Goal: Task Accomplishment & Management: Understand process/instructions

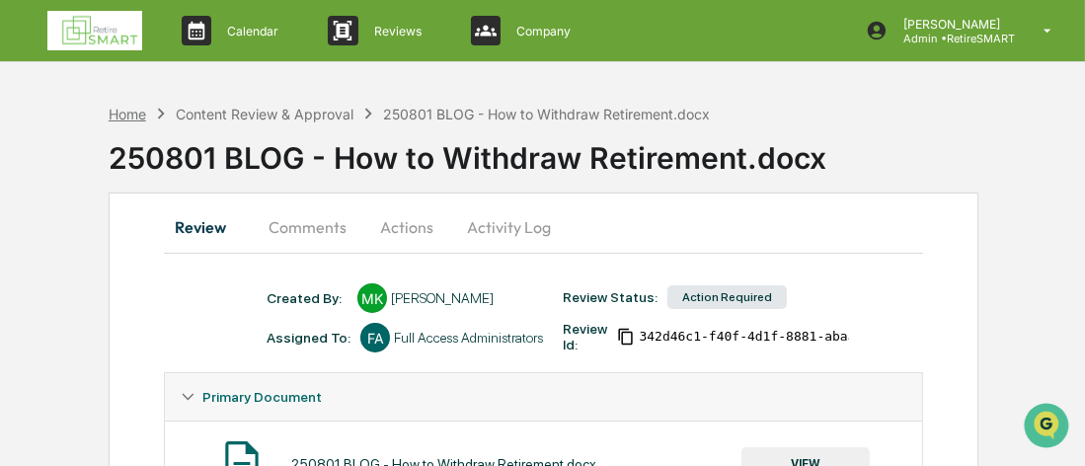
click at [139, 116] on div "Home" at bounding box center [128, 114] width 38 height 17
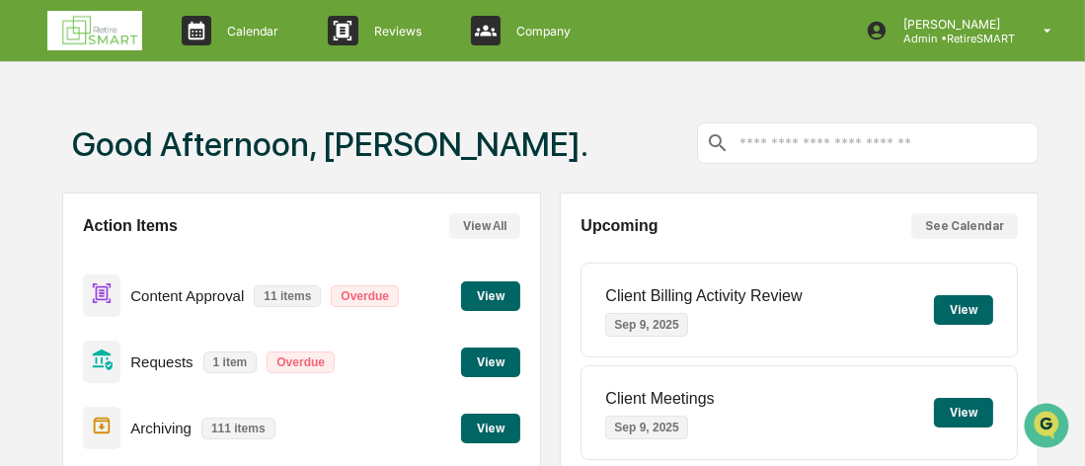
click at [479, 291] on button "View" at bounding box center [490, 296] width 59 height 30
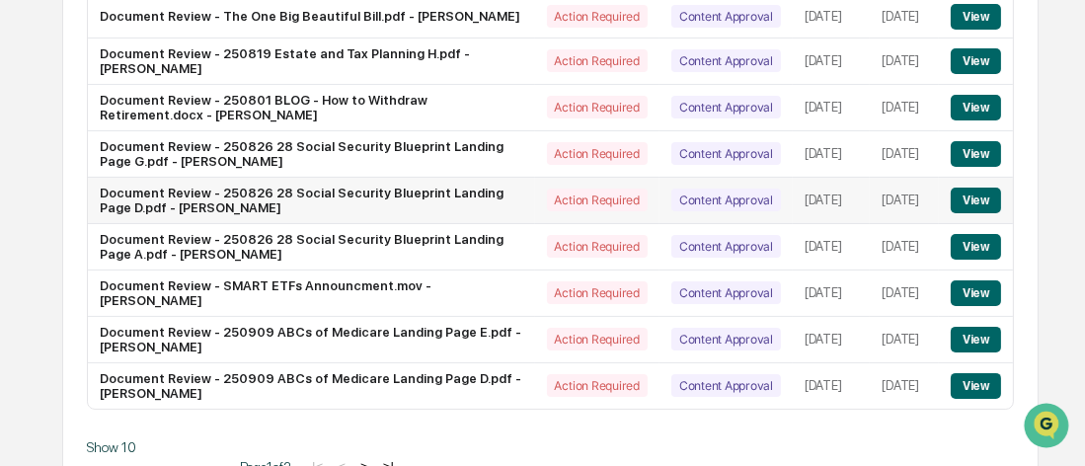
scroll to position [435, 0]
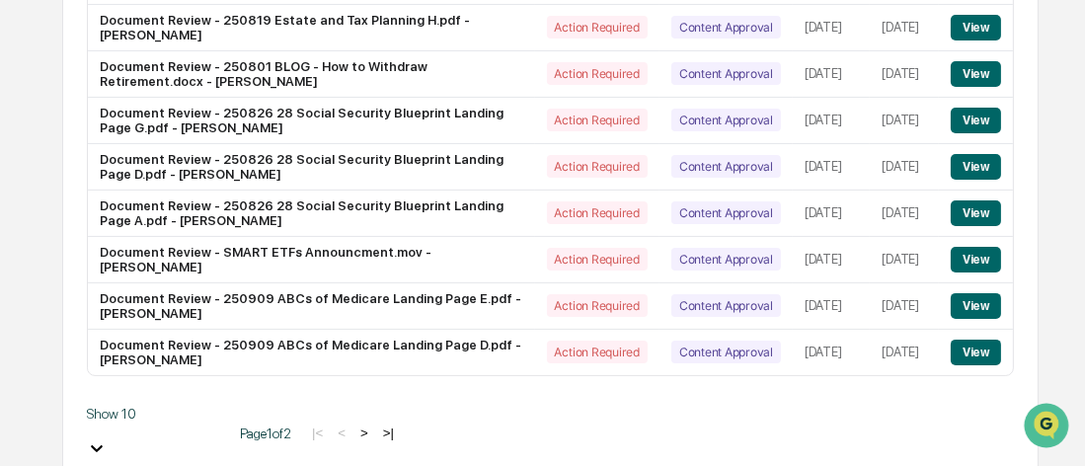
click at [173, 423] on body "Calendar Manage Tasks Reviews Approval Management Company People, Data, Setting…" at bounding box center [542, 25] width 1085 height 921
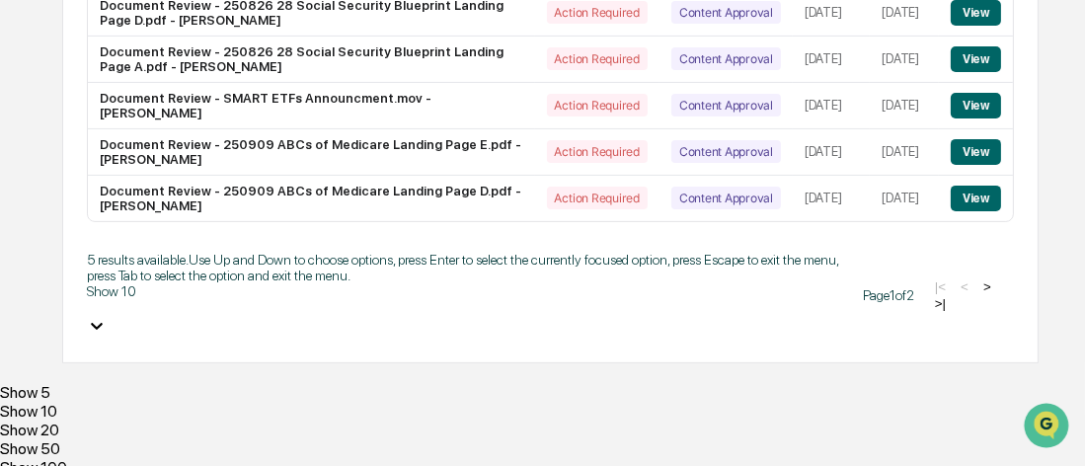
click at [152, 439] on div "Show 50" at bounding box center [542, 448] width 1085 height 19
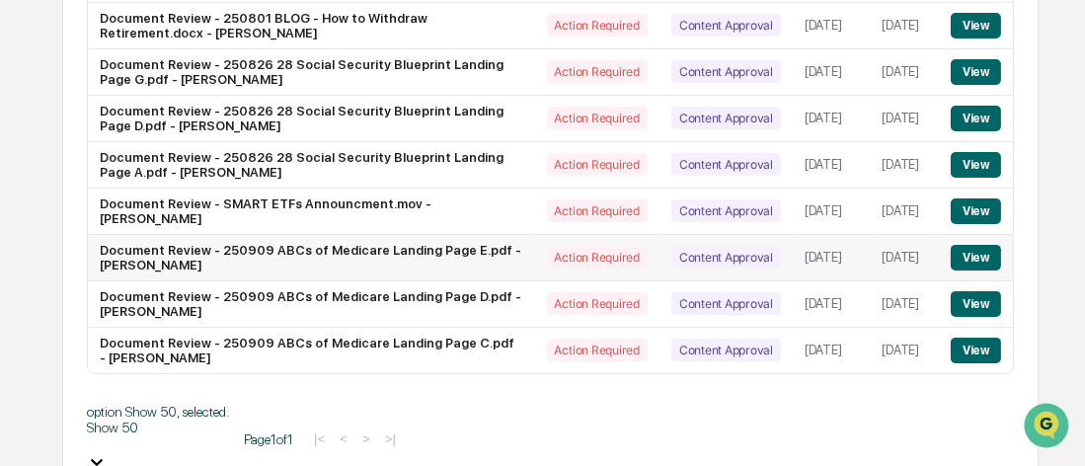
scroll to position [385, 0]
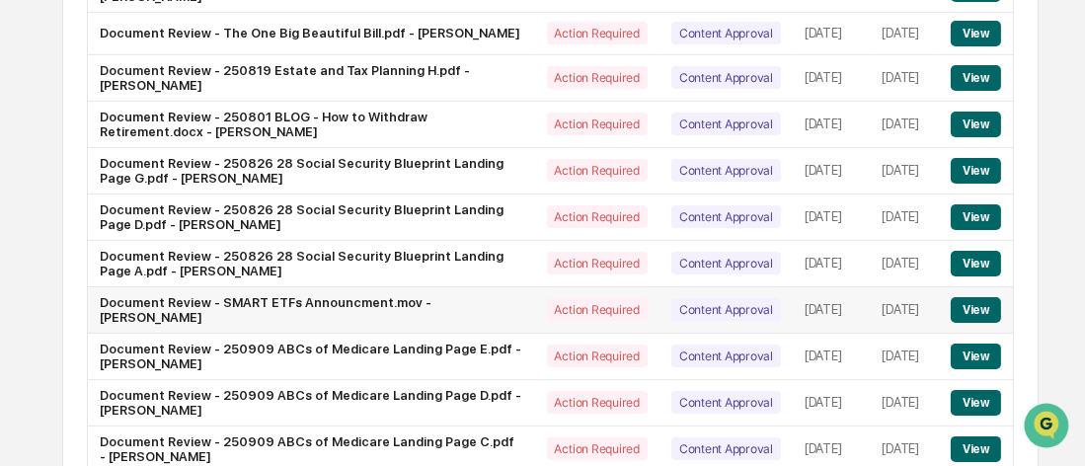
click at [982, 309] on button "View" at bounding box center [976, 310] width 50 height 26
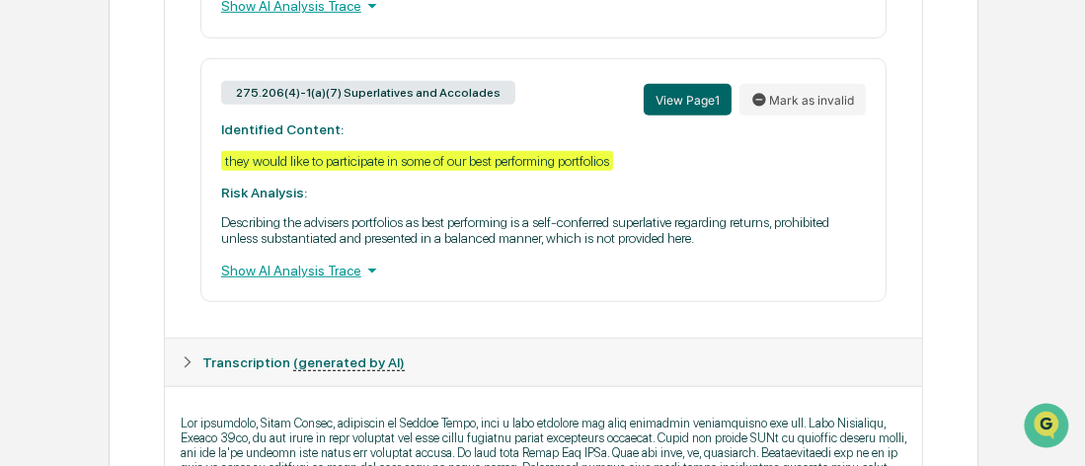
scroll to position [960, 0]
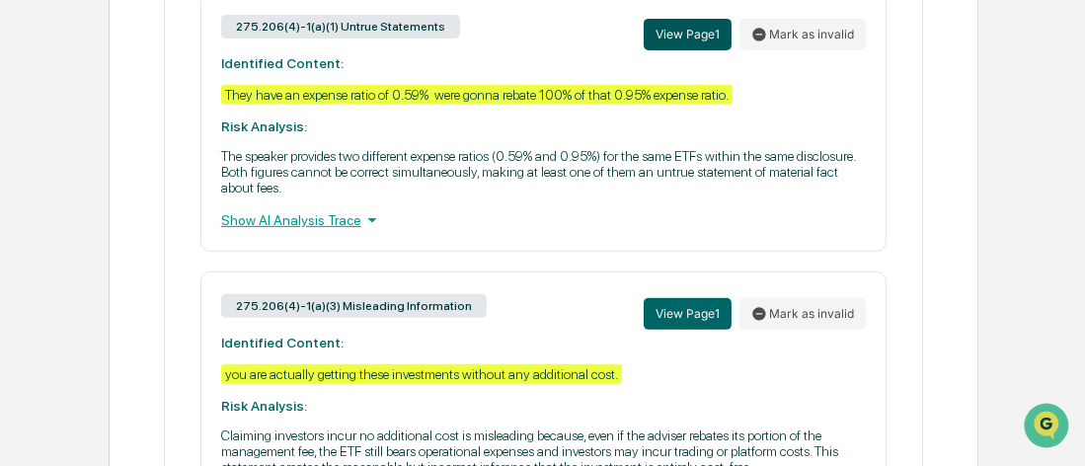
click at [703, 39] on button "View Page 1" at bounding box center [688, 35] width 88 height 32
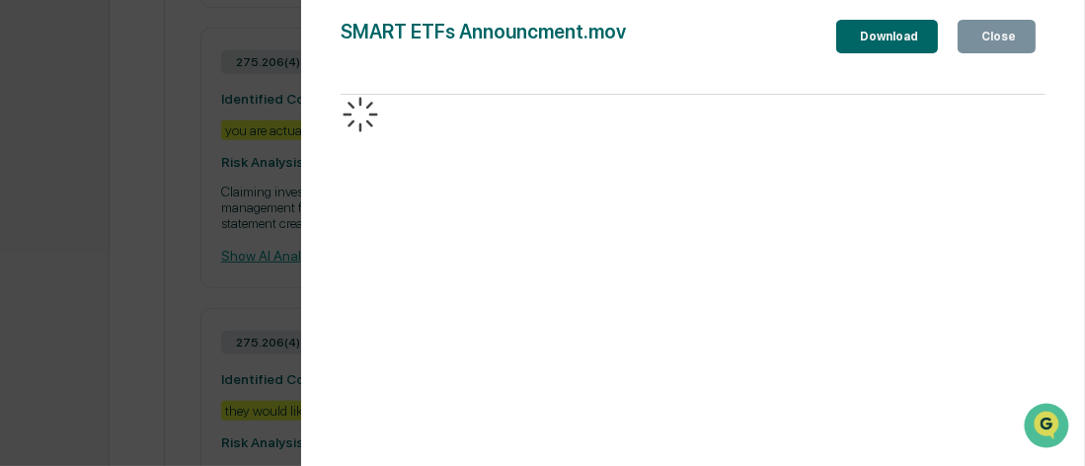
scroll to position [1157, 0]
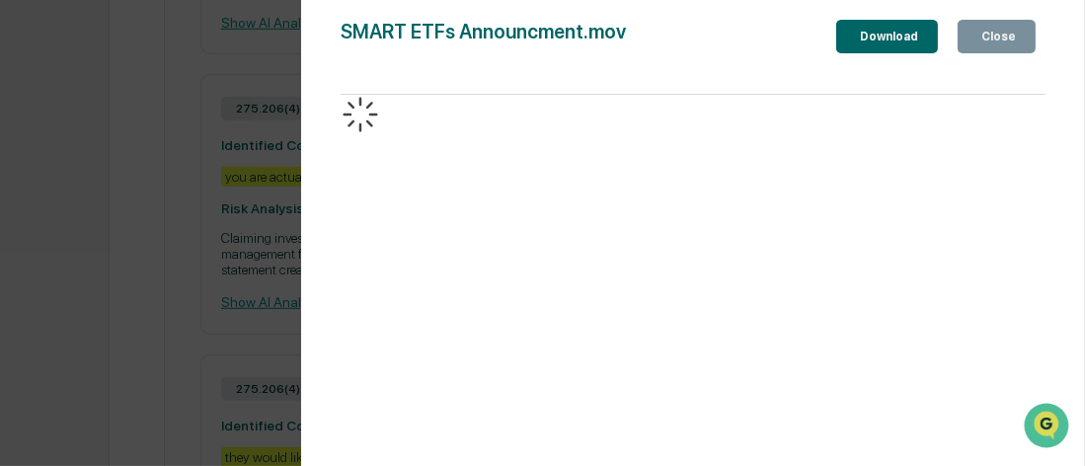
click at [1012, 39] on div "Close" at bounding box center [997, 37] width 39 height 14
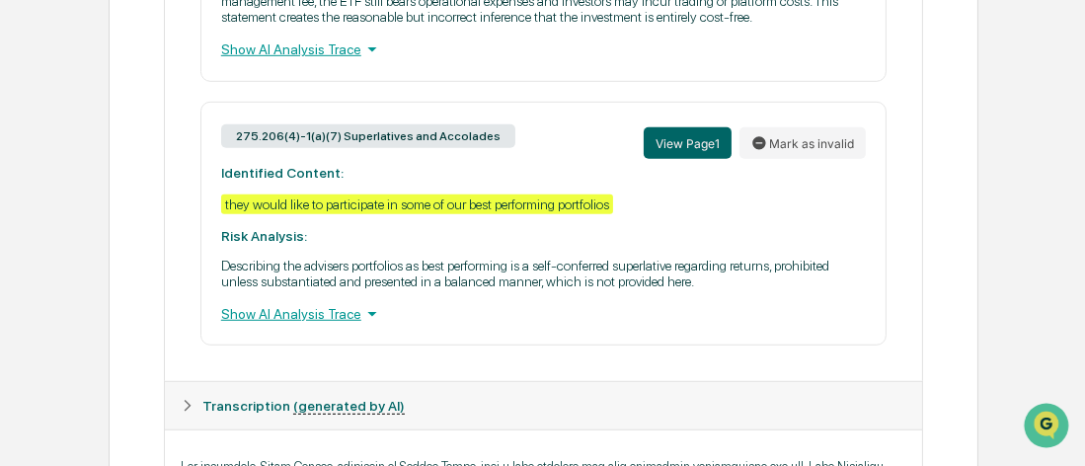
scroll to position [1454, 0]
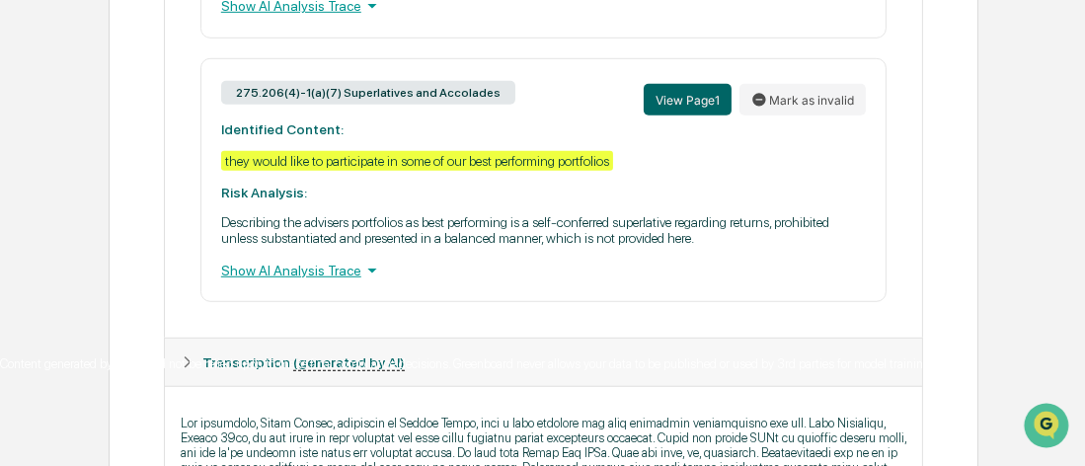
click at [328, 371] on u "(generated by AI)" at bounding box center [349, 362] width 112 height 17
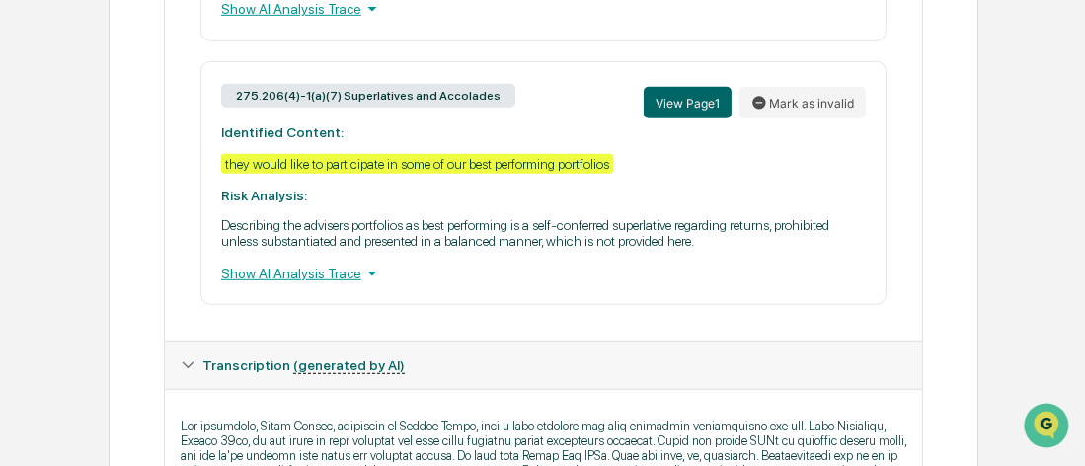
scroll to position [1449, 0]
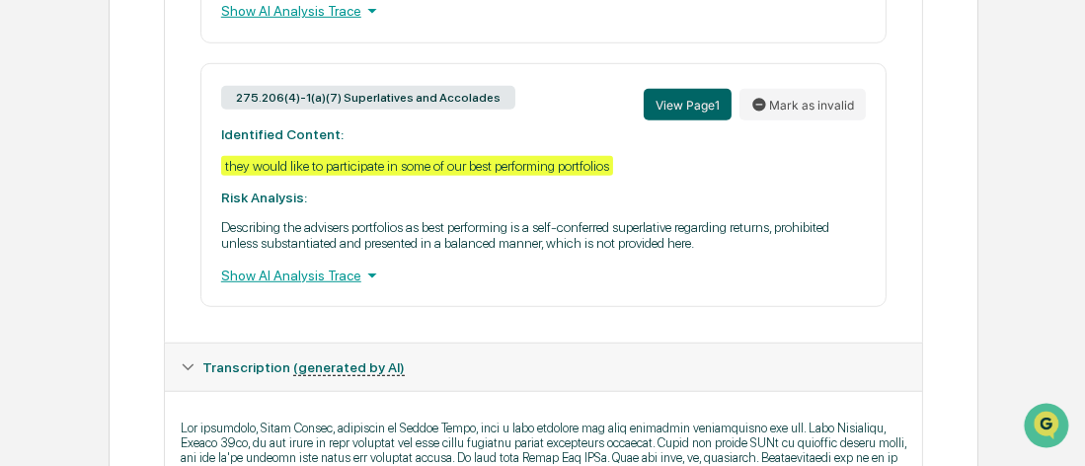
click at [346, 286] on div "Show AI Analysis Trace" at bounding box center [543, 276] width 645 height 22
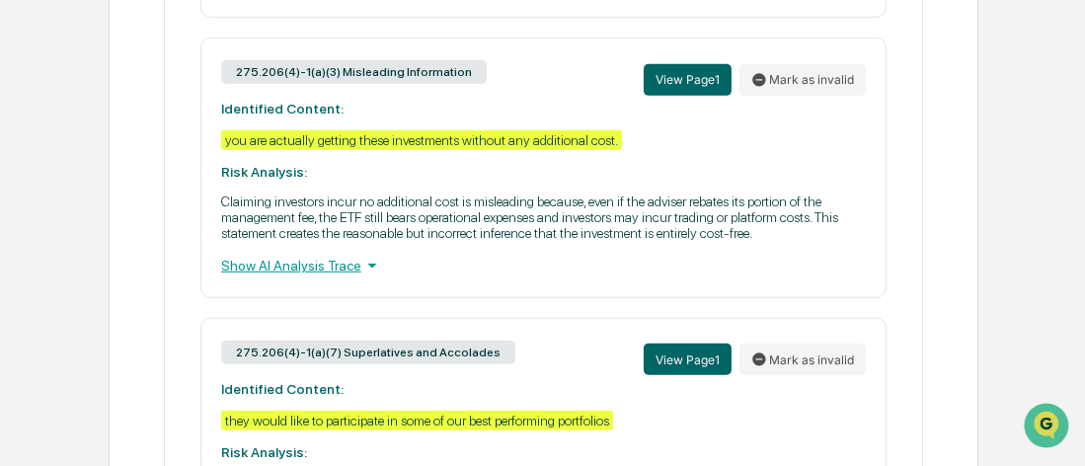
scroll to position [1154, 0]
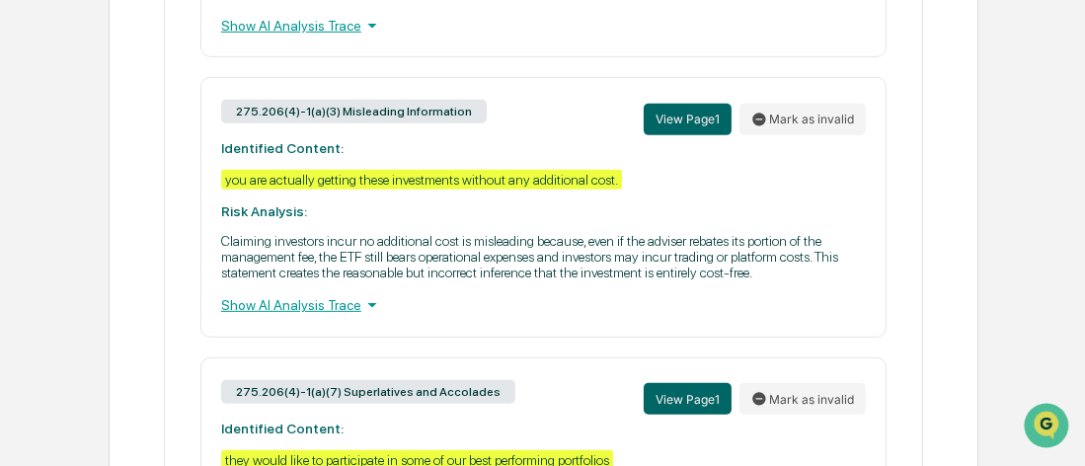
click at [343, 316] on div "Show AI Analysis Trace" at bounding box center [543, 305] width 645 height 22
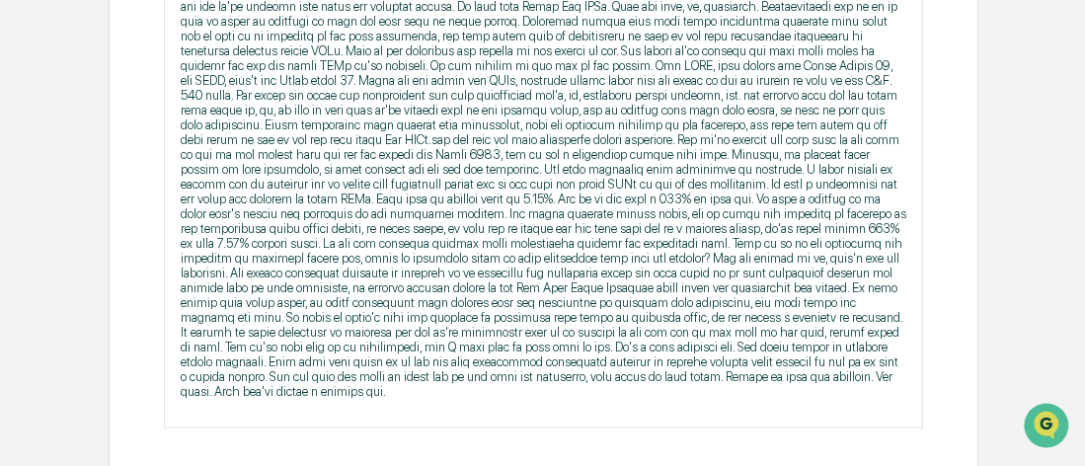
scroll to position [2158, 0]
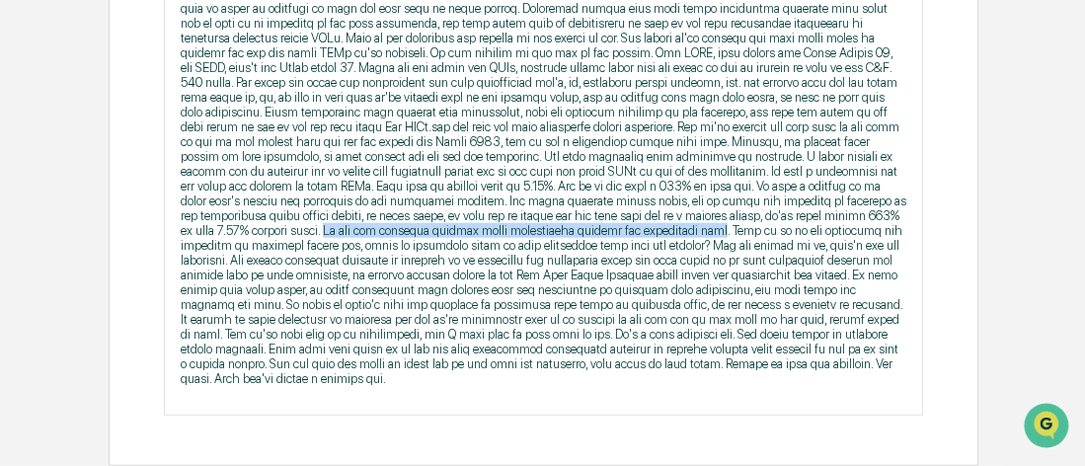
drag, startPoint x: 293, startPoint y: 238, endPoint x: 669, endPoint y: 246, distance: 375.3
click at [669, 246] on p at bounding box center [544, 172] width 726 height 430
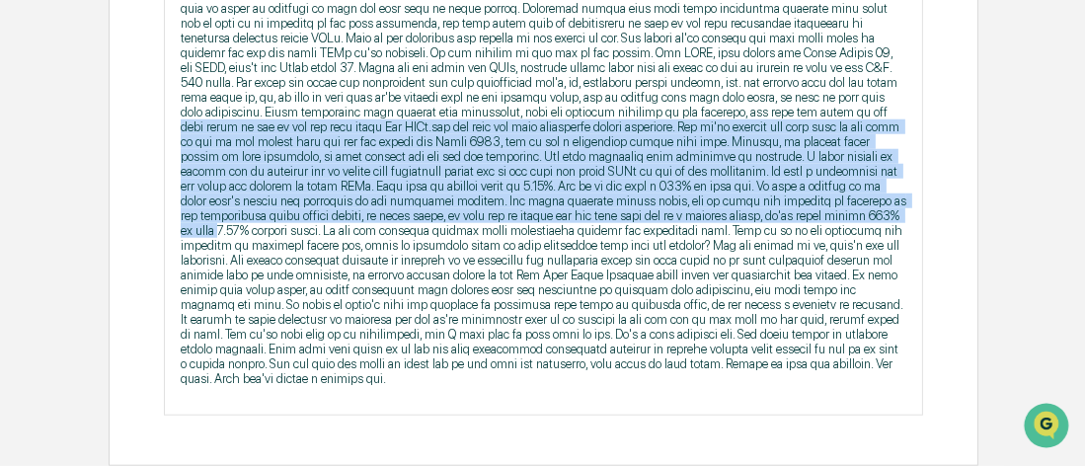
drag, startPoint x: 147, startPoint y: 128, endPoint x: 151, endPoint y: 217, distance: 89.0
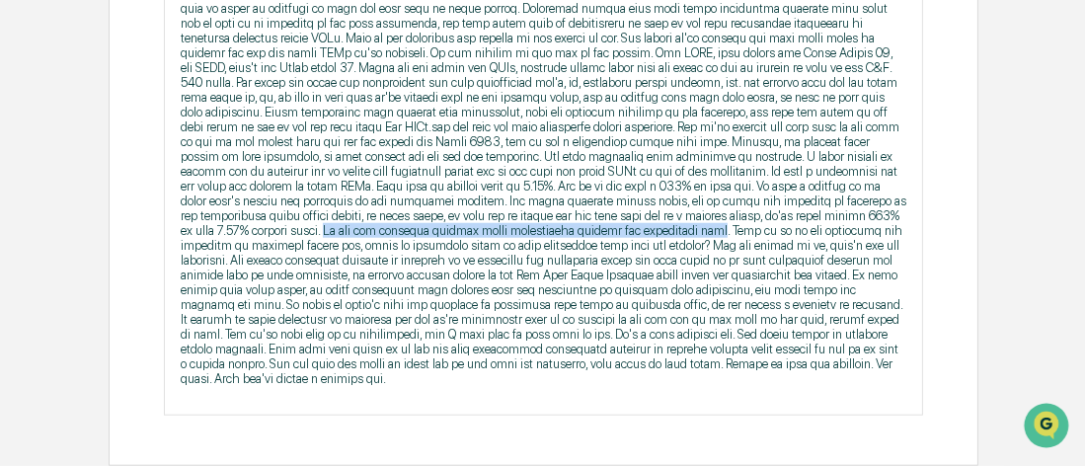
drag, startPoint x: 669, startPoint y: 240, endPoint x: 292, endPoint y: 243, distance: 377.2
click at [292, 243] on p at bounding box center [544, 172] width 726 height 430
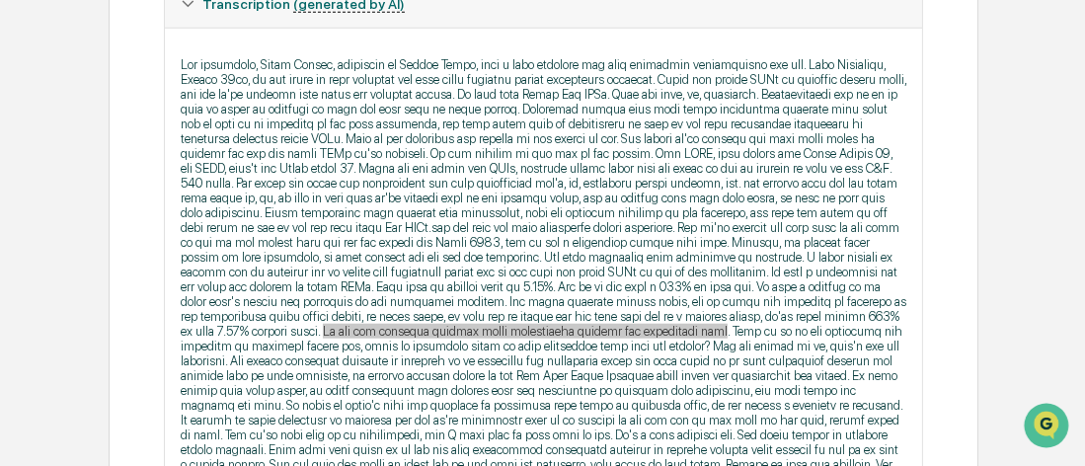
scroll to position [2059, 0]
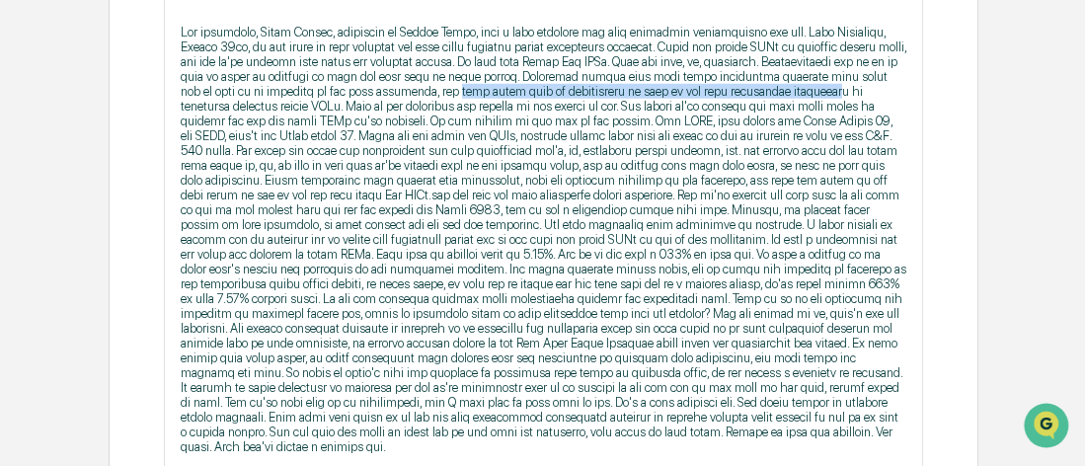
drag, startPoint x: 839, startPoint y: 123, endPoint x: 483, endPoint y: 125, distance: 356.5
click at [483, 125] on p at bounding box center [544, 240] width 726 height 430
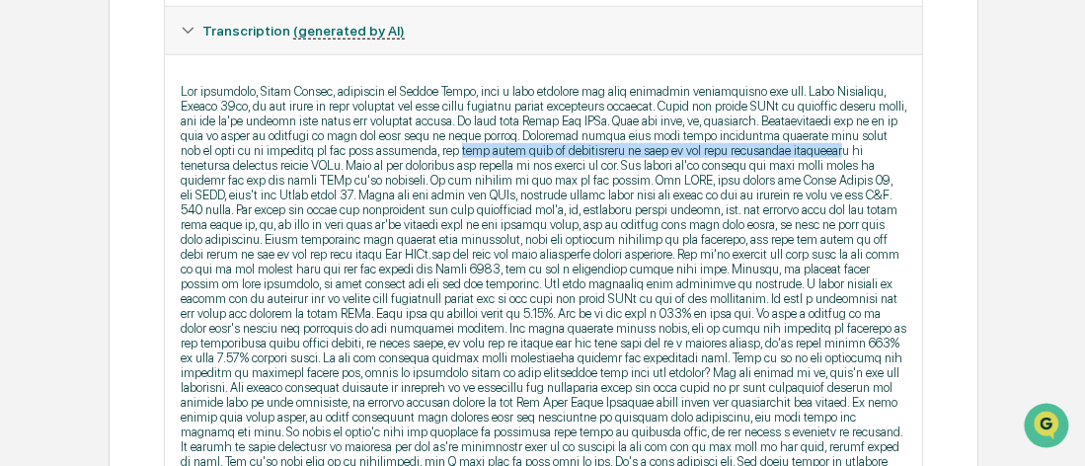
scroll to position [1960, 0]
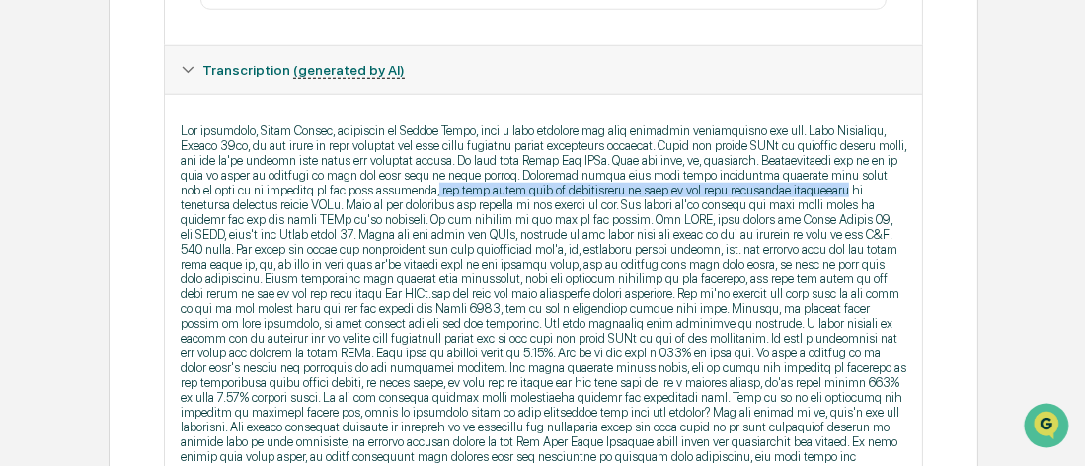
drag, startPoint x: 459, startPoint y: 220, endPoint x: 841, endPoint y: 225, distance: 382.2
click at [841, 225] on p at bounding box center [544, 338] width 726 height 430
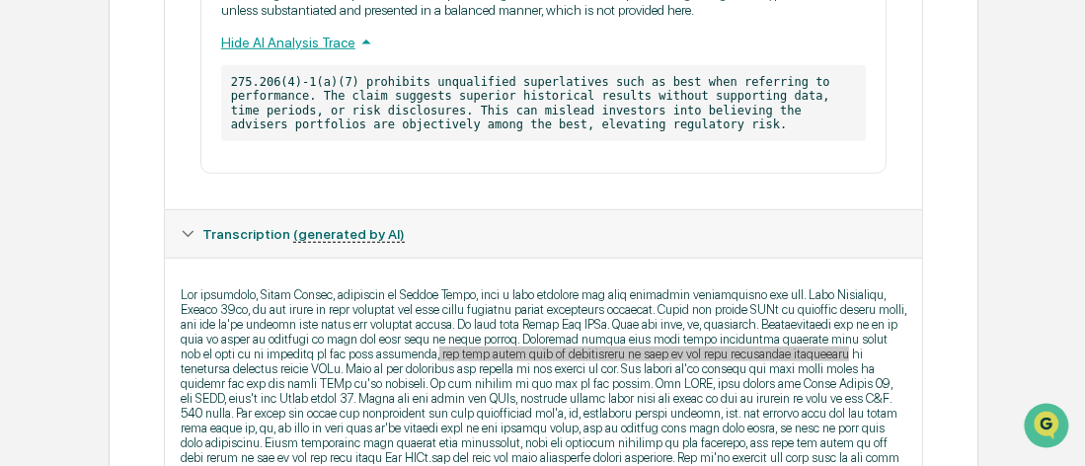
scroll to position [1861, 0]
